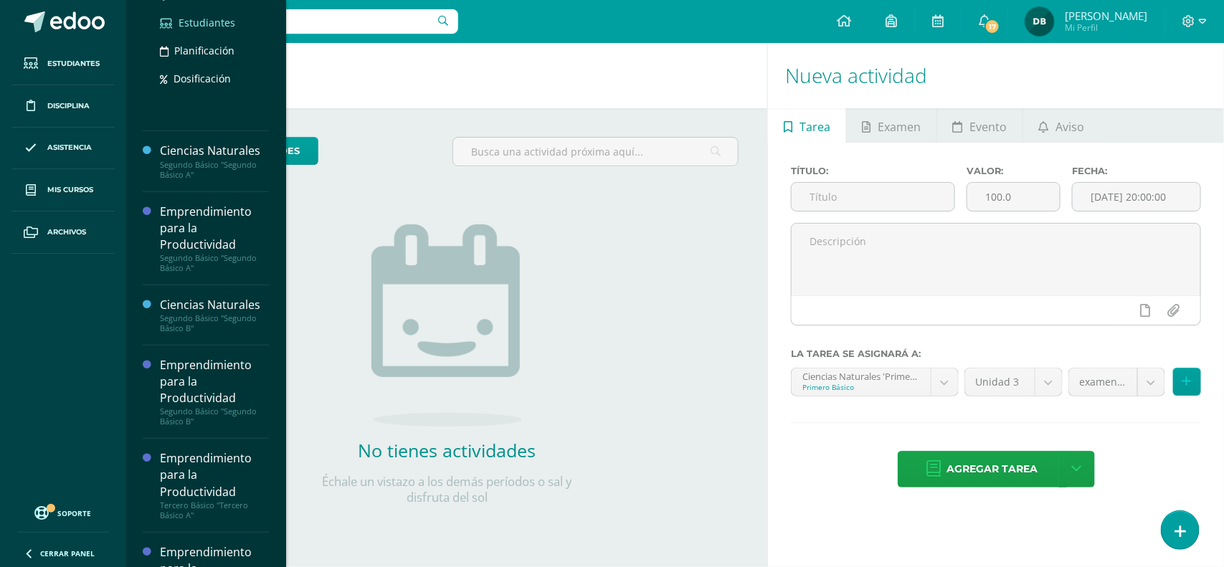
scroll to position [321, 0]
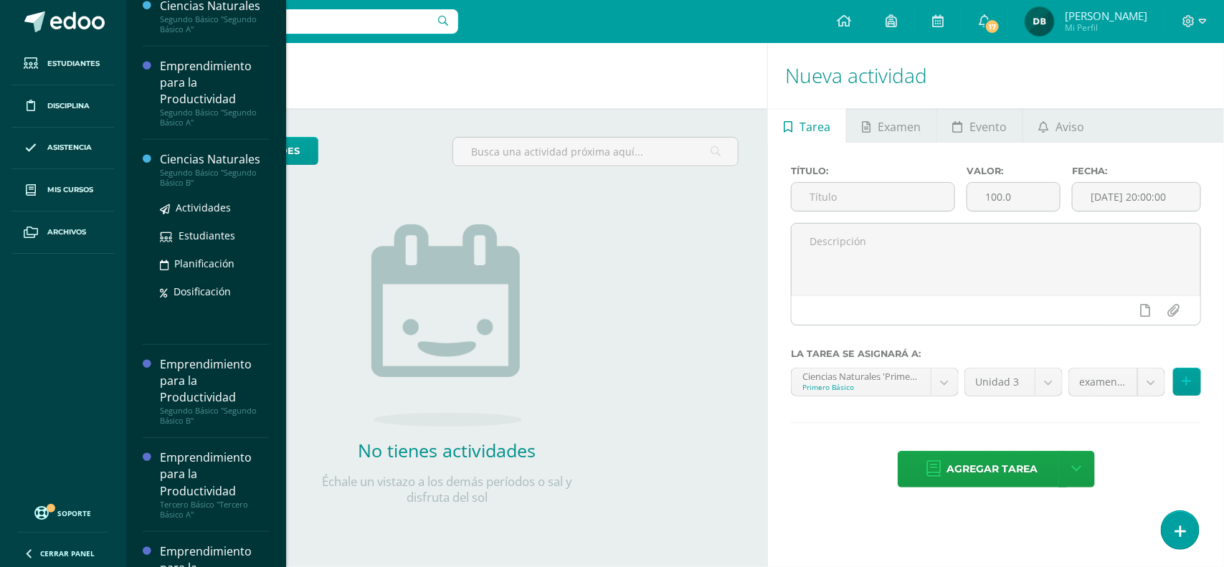
click at [178, 172] on div "Segundo Básico "Segundo Básico B"" at bounding box center [214, 178] width 109 height 20
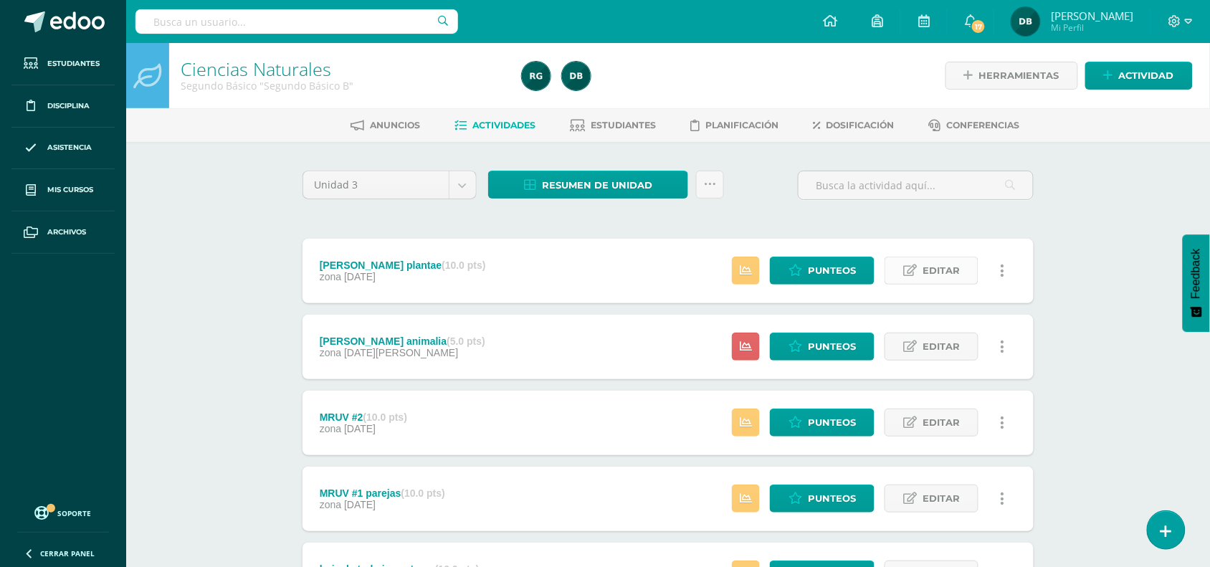
click at [948, 269] on span "Editar" at bounding box center [941, 270] width 37 height 27
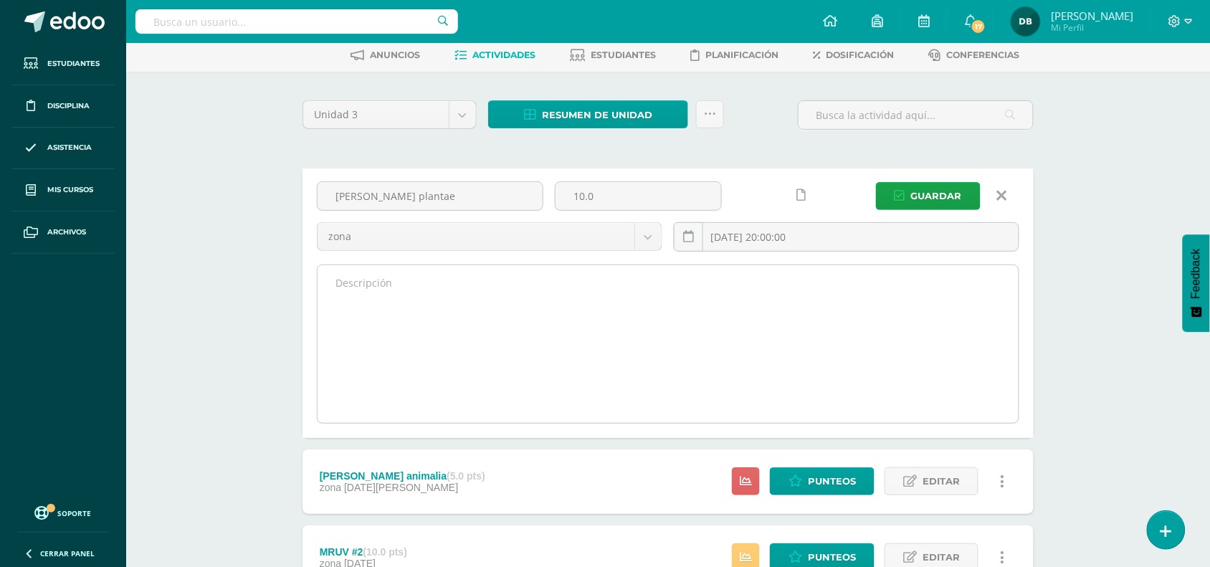
scroll to position [72, 0]
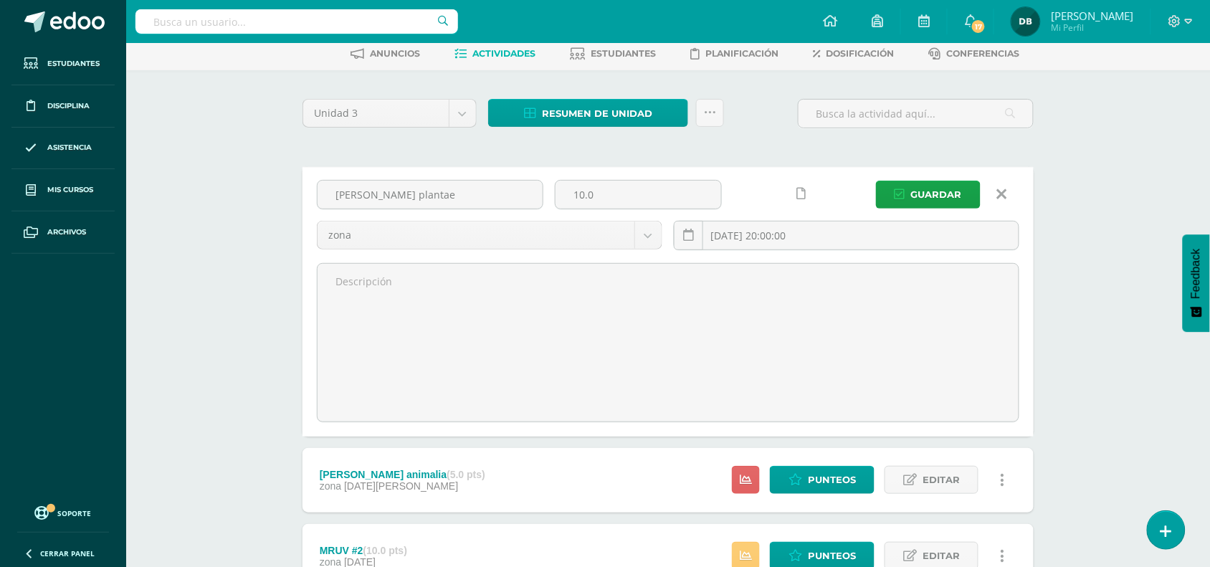
click at [799, 194] on icon at bounding box center [800, 194] width 9 height 12
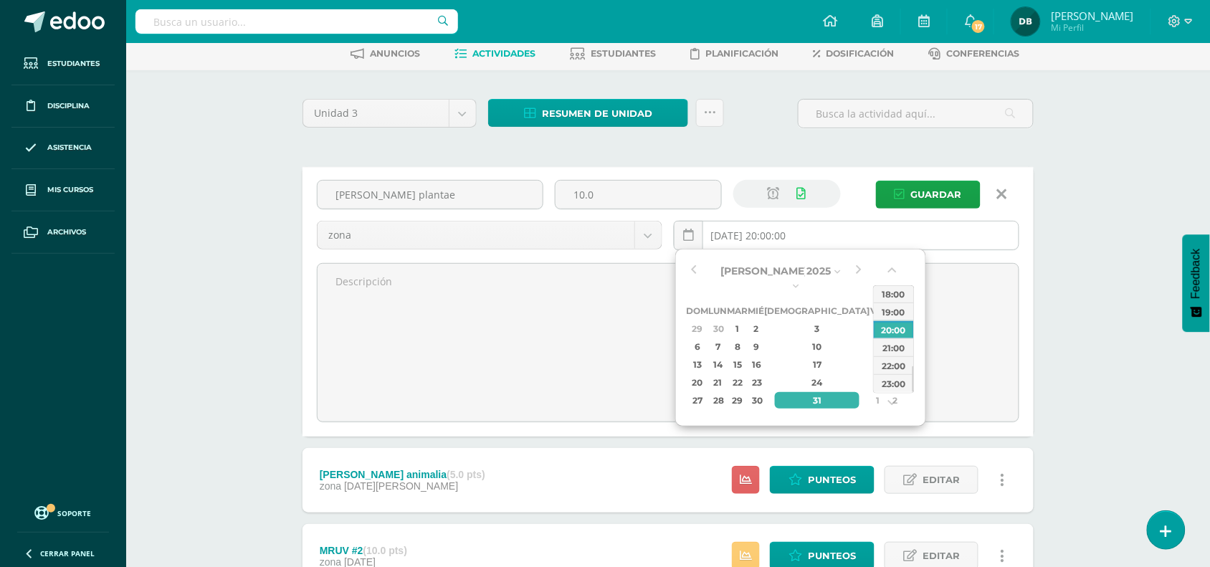
click at [794, 237] on input "2025-07-31 20:00:00" at bounding box center [847, 235] width 344 height 28
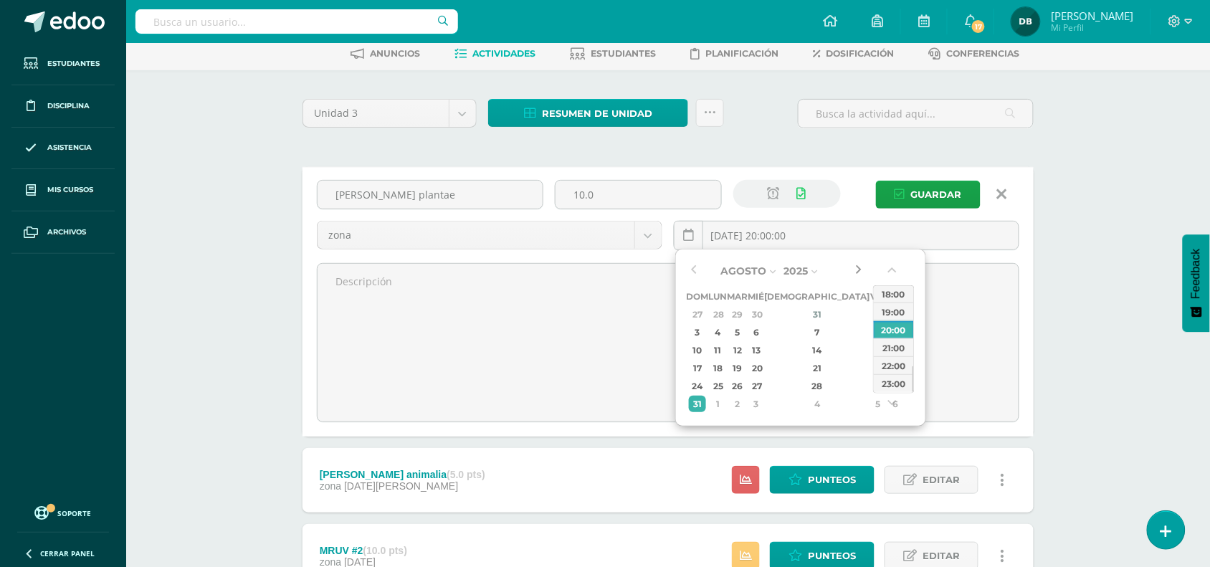
click at [862, 270] on button "button" at bounding box center [859, 271] width 14 height 22
click at [725, 348] on div "11" at bounding box center [717, 350] width 15 height 16
type input "2025-08-11 20:00"
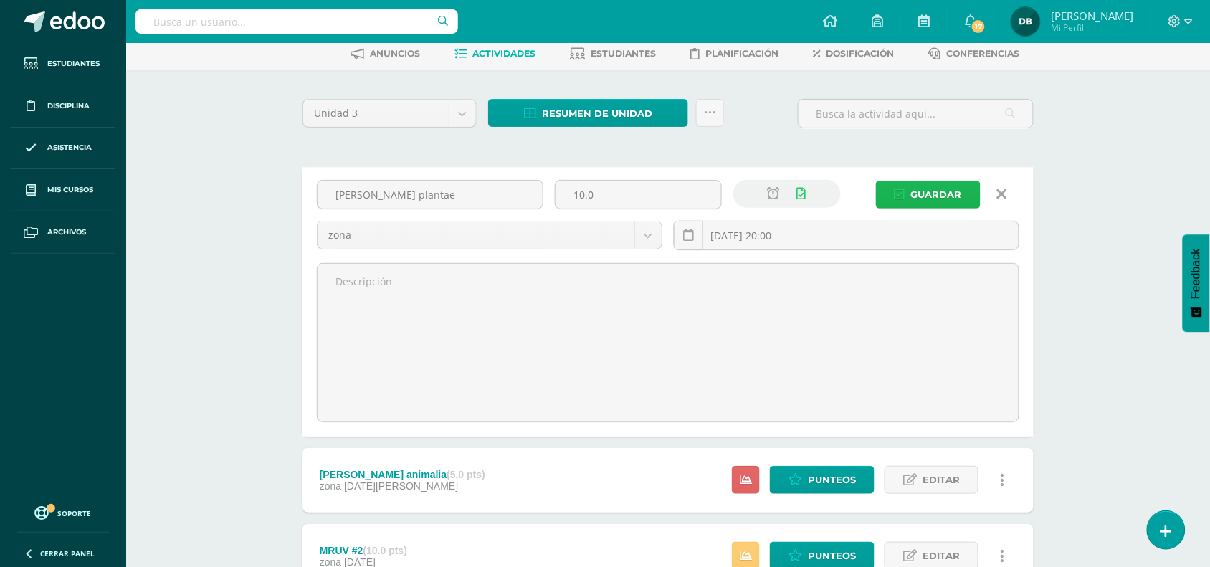
click at [922, 201] on span "Guardar" at bounding box center [936, 194] width 51 height 27
click at [926, 487] on span "Editar" at bounding box center [941, 480] width 37 height 27
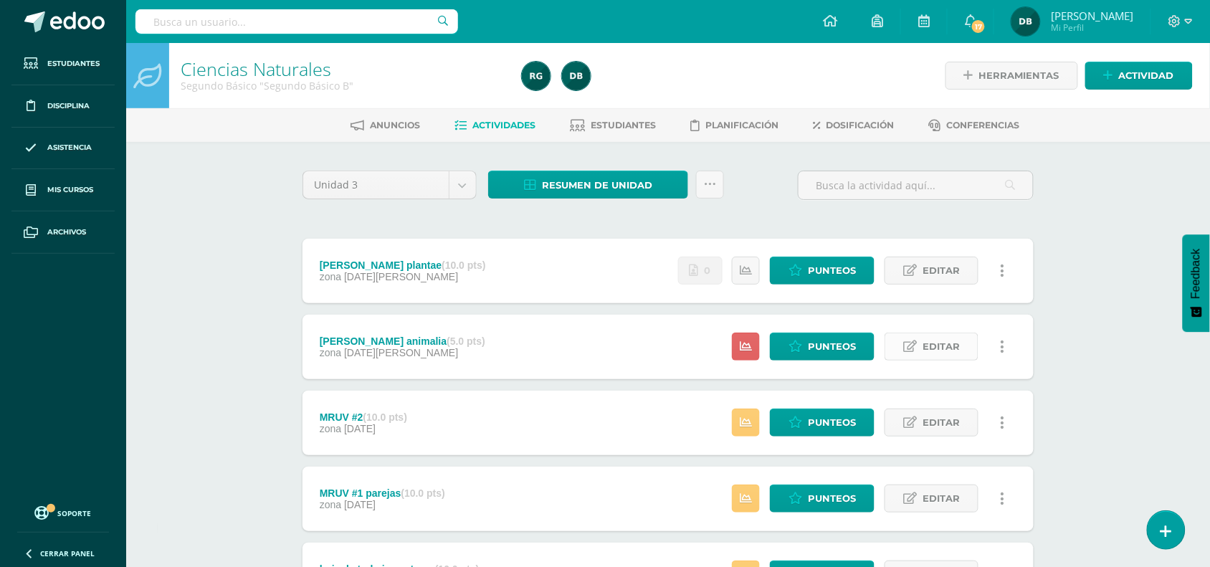
click at [919, 342] on link "Editar" at bounding box center [932, 347] width 94 height 28
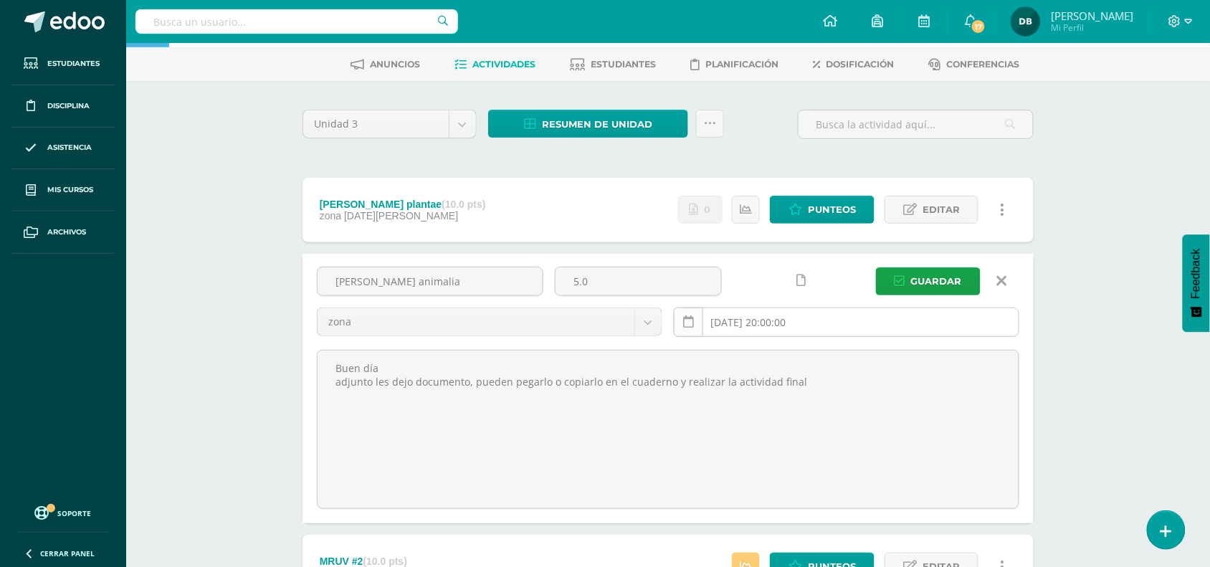
scroll to position [62, 0]
click at [799, 277] on icon at bounding box center [800, 280] width 9 height 12
click at [765, 323] on input "2025-07-30 20:00:00" at bounding box center [847, 322] width 344 height 28
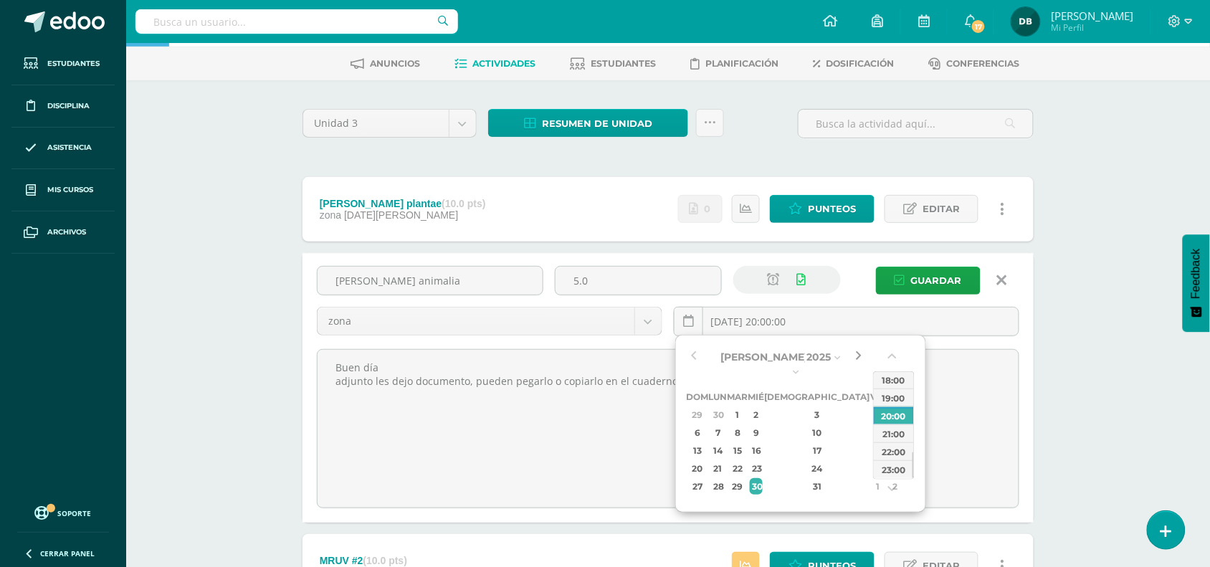
click at [859, 358] on button "button" at bounding box center [859, 357] width 14 height 22
click at [746, 441] on div "12" at bounding box center [738, 436] width 16 height 16
type input "2025-08-12 20:00"
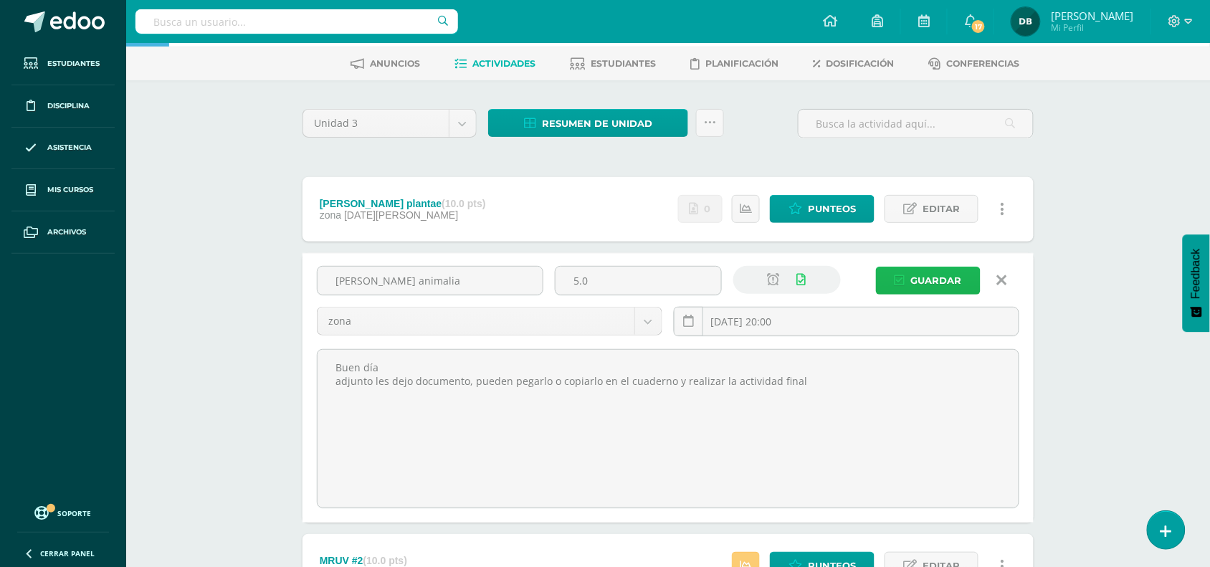
click at [918, 272] on span "Guardar" at bounding box center [936, 280] width 51 height 27
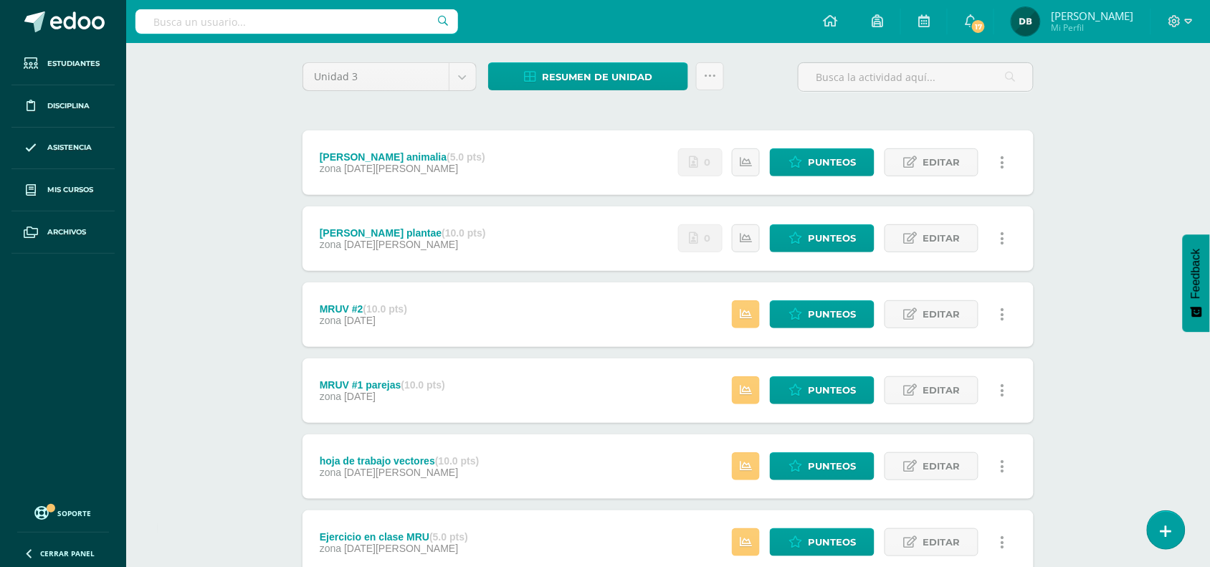
scroll to position [109, 0]
